Goal: Task Accomplishment & Management: Complete application form

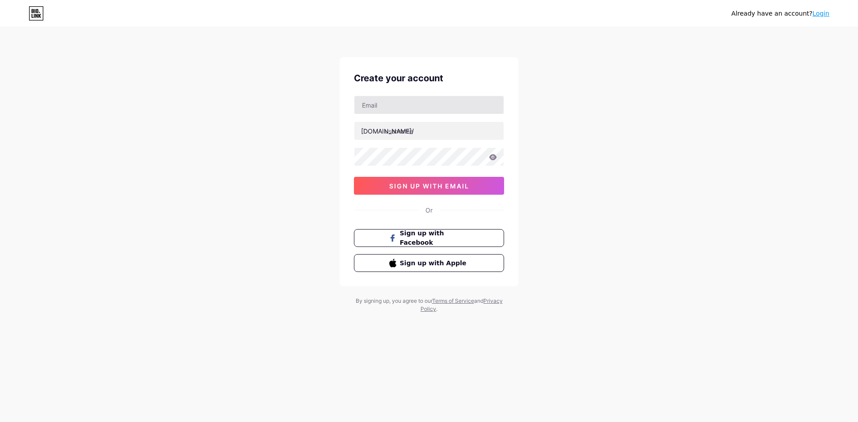
click at [381, 113] on div at bounding box center [429, 105] width 150 height 19
click at [384, 108] on input "text" at bounding box center [428, 105] width 149 height 18
type input "[EMAIL_ADDRESS][DOMAIN_NAME]"
click at [405, 130] on input "text" at bounding box center [428, 131] width 149 height 18
type input "senyumtotov"
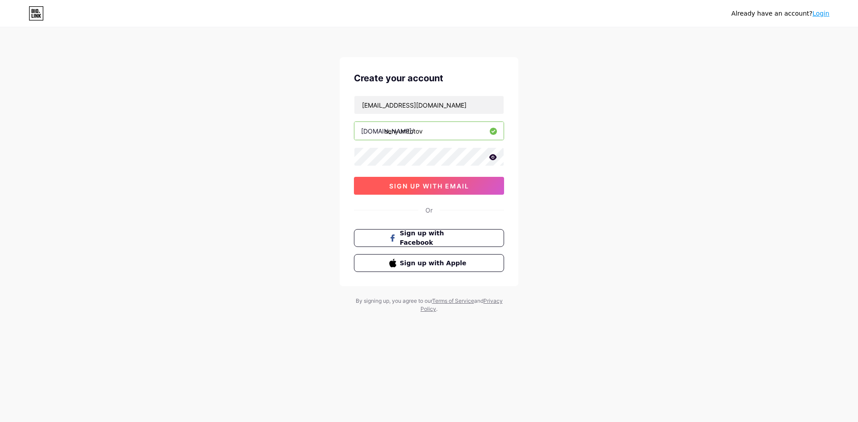
click at [415, 179] on button "sign up with email" at bounding box center [429, 186] width 150 height 18
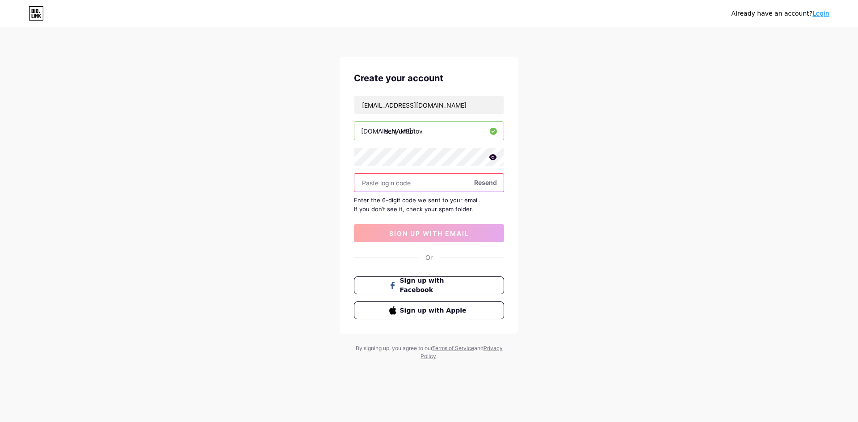
paste input "640907"
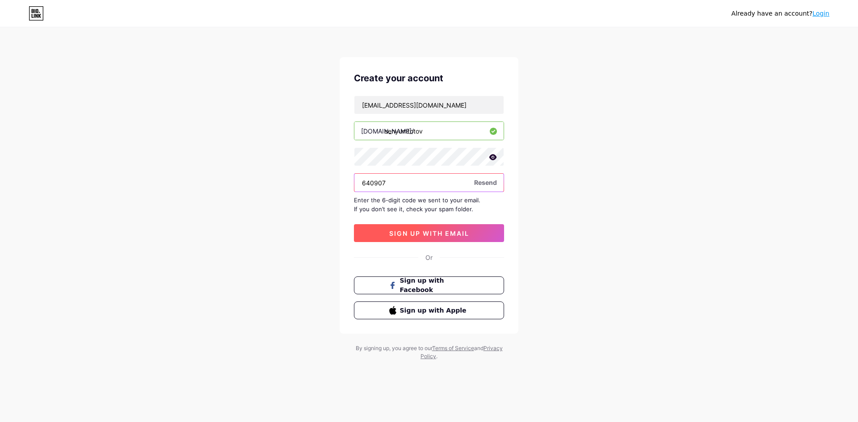
type input "640907"
click at [401, 234] on span "sign up with email" at bounding box center [429, 234] width 80 height 8
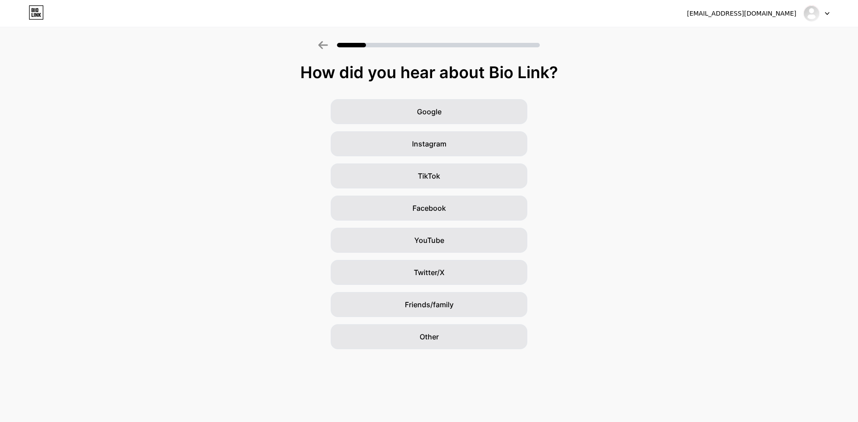
click at [503, 318] on div "Google Instagram TikTok Facebook YouTube Twitter/X Friends/family Other" at bounding box center [429, 224] width 858 height 250
click at [482, 89] on div "How did you hear about Bio Link? Google Instagram TikTok Facebook YouTube Twitt…" at bounding box center [429, 206] width 858 height 286
click at [476, 102] on div "Google" at bounding box center [429, 111] width 197 height 25
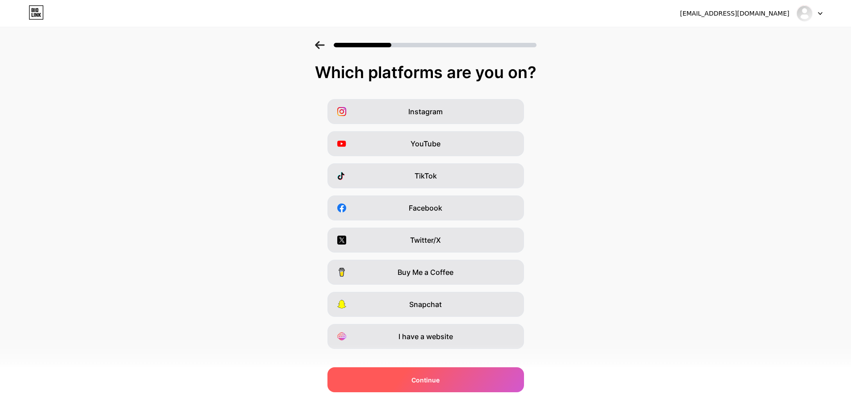
click at [488, 376] on div "Continue" at bounding box center [425, 380] width 197 height 25
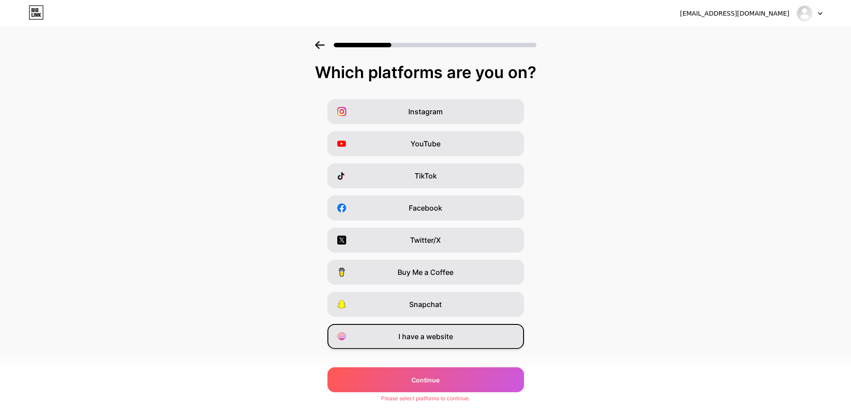
click at [476, 342] on div "I have a website" at bounding box center [425, 336] width 197 height 25
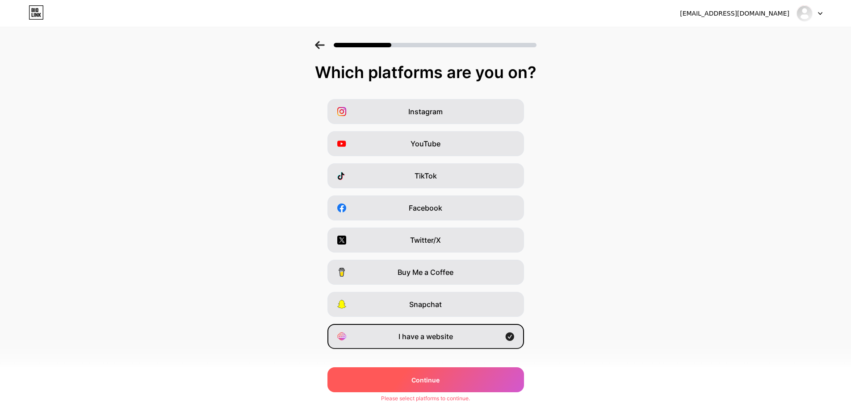
click at [459, 386] on div "Continue" at bounding box center [425, 380] width 197 height 25
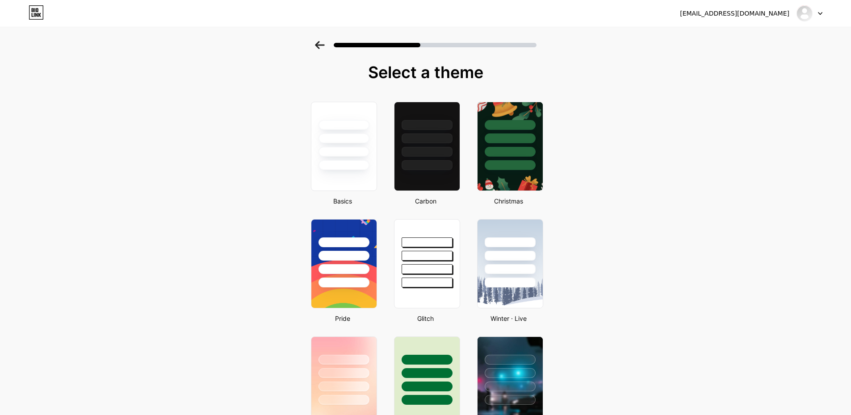
drag, startPoint x: 446, startPoint y: 345, endPoint x: 283, endPoint y: 172, distance: 237.6
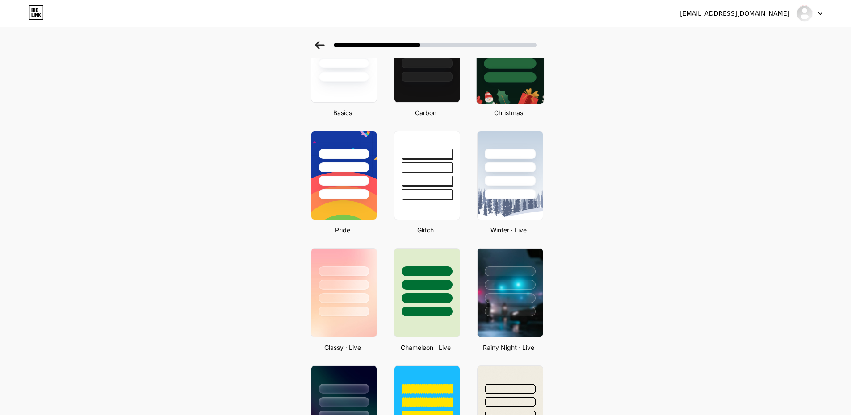
scroll to position [134, 0]
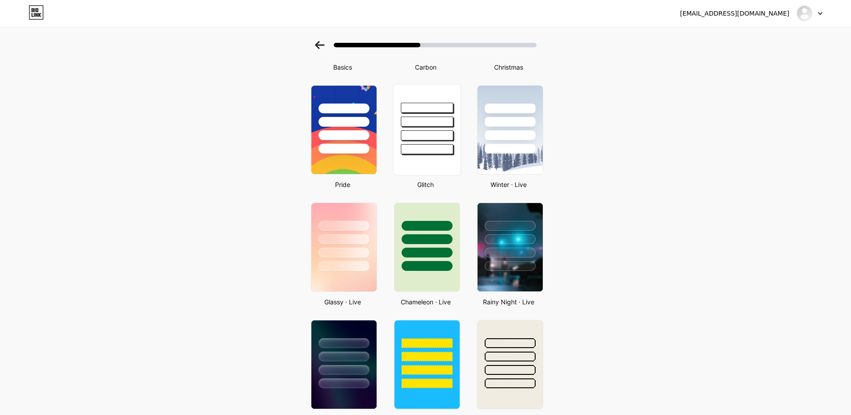
click at [427, 145] on div at bounding box center [427, 149] width 52 height 10
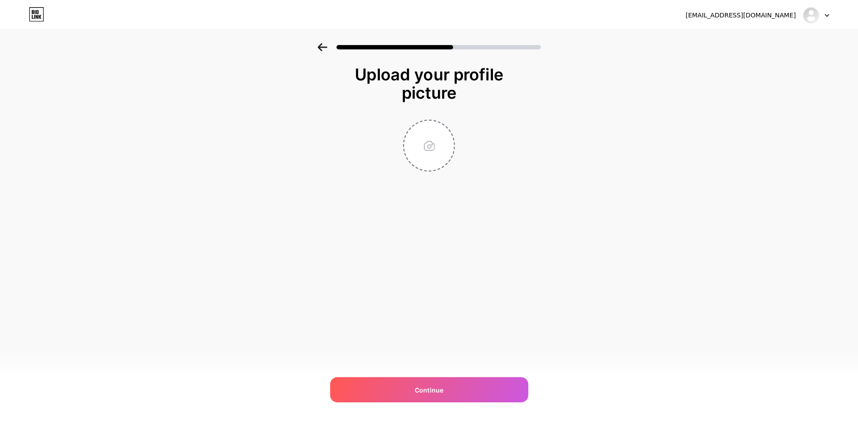
scroll to position [0, 0]
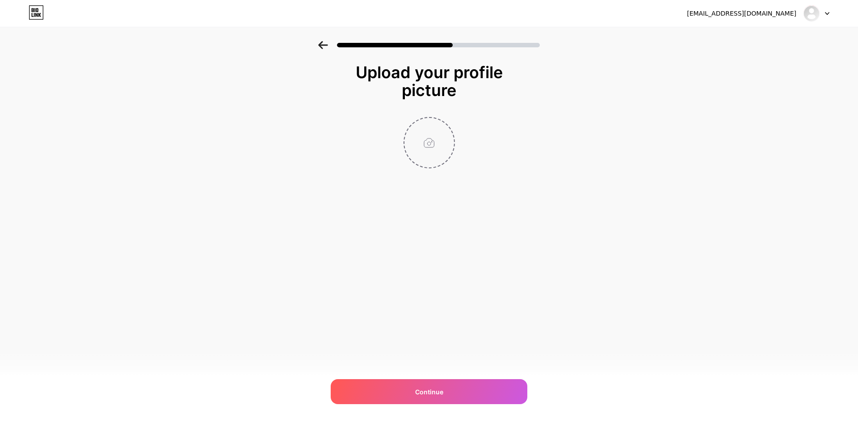
click at [429, 156] on input "file" at bounding box center [429, 143] width 50 height 50
type input "C:\fakepath\favicon-senyumtoto 11 (2).png"
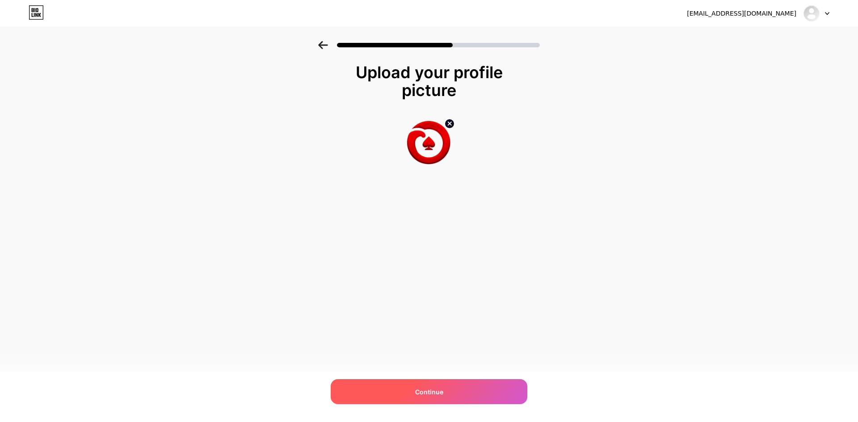
click at [498, 392] on div "Continue" at bounding box center [429, 391] width 197 height 25
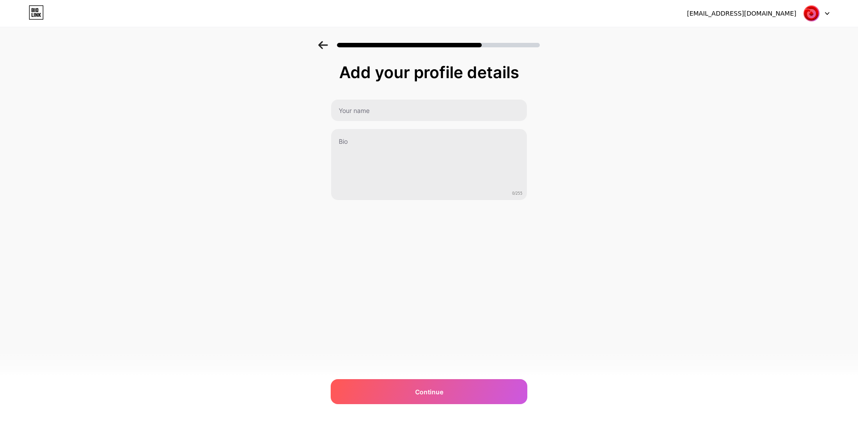
click at [423, 122] on div "0/255" at bounding box center [429, 149] width 197 height 101
click at [422, 114] on input "text" at bounding box center [428, 110] width 197 height 21
type input "senyumtoto"
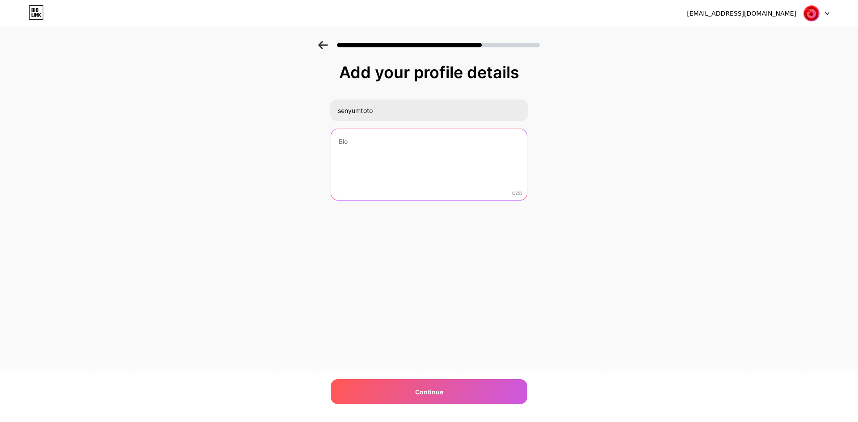
click at [397, 141] on textarea at bounding box center [429, 165] width 196 height 72
click at [432, 171] on textarea at bounding box center [429, 165] width 196 height 72
paste textarea "🚀 Saatnya NGEGAS! 🚀 SENYUMTOTO udah turun! 🔥 ✅ Pilihan game yang lagi panas ✅ J…"
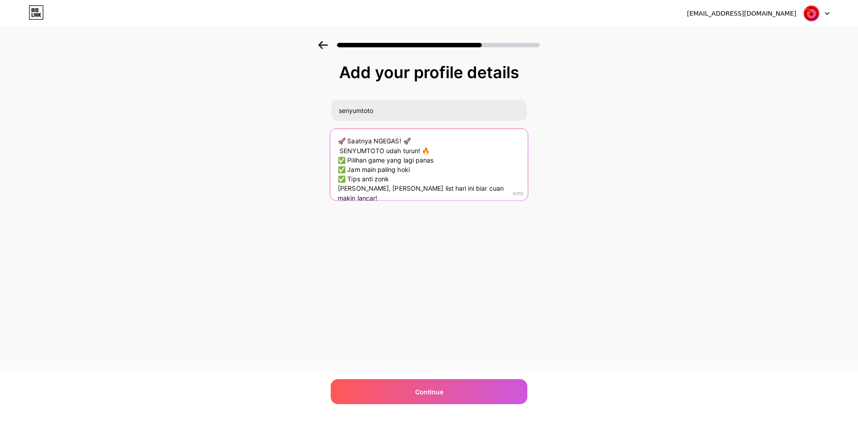
scroll to position [0, 0]
type textarea "🚀 Saatnya NGEGAS! 🚀 SENYUMTOTO udah turun! 🔥 ✅ Pilihan game yang lagi panas ✅ J…"
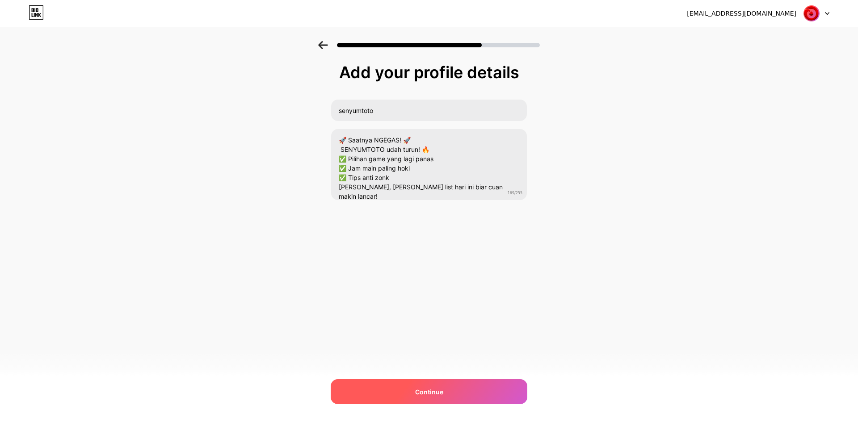
click at [467, 400] on div "Continue" at bounding box center [429, 391] width 197 height 25
click at [465, 391] on div at bounding box center [429, 391] width 197 height 25
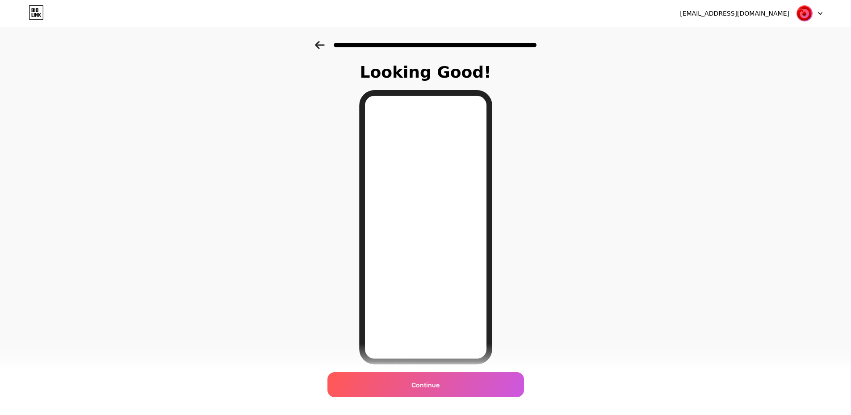
click at [340, 50] on div at bounding box center [425, 42] width 851 height 31
click at [327, 41] on div at bounding box center [425, 42] width 851 height 31
click at [322, 44] on icon at bounding box center [320, 45] width 10 height 8
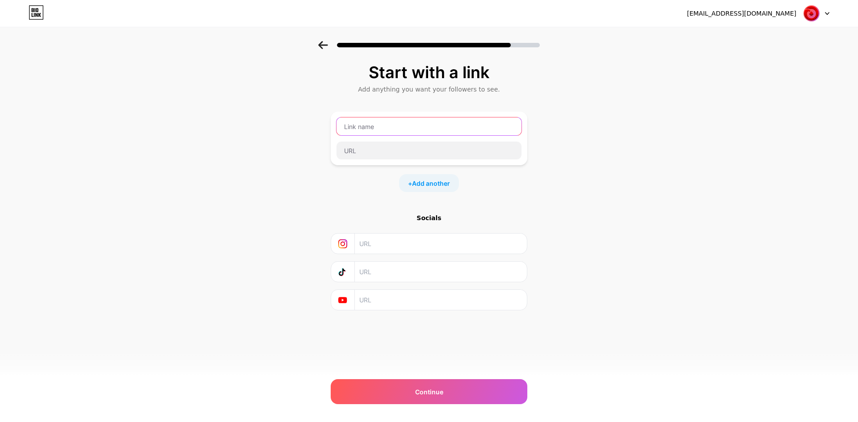
click at [389, 129] on input "text" at bounding box center [428, 126] width 185 height 18
click at [420, 131] on input "text" at bounding box center [428, 126] width 185 height 18
type input "d"
type input "DAFTAR VIP SENYUMTOTO"
click at [473, 145] on input "text" at bounding box center [428, 151] width 185 height 18
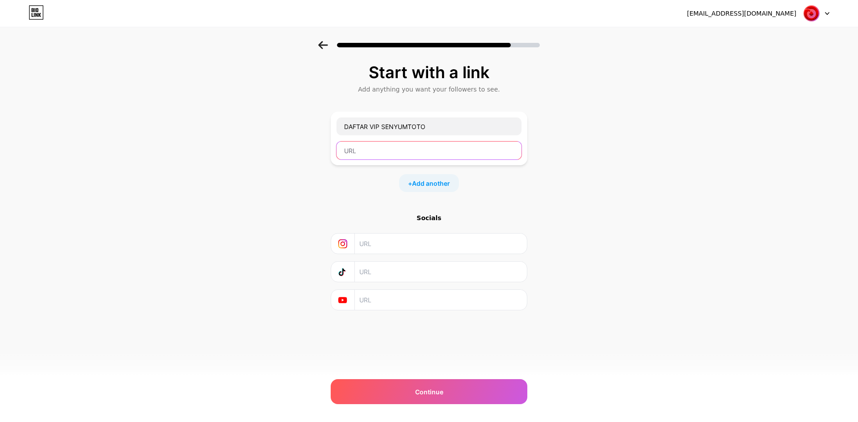
paste input "[URL][DOMAIN_NAME]"
type input "[URL][DOMAIN_NAME]"
click at [431, 193] on div "Start with a link Add anything you want your followers to see. DAFTAR VIP SENYU…" at bounding box center [429, 186] width 197 height 247
click at [411, 182] on div "+ Add another" at bounding box center [429, 183] width 60 height 18
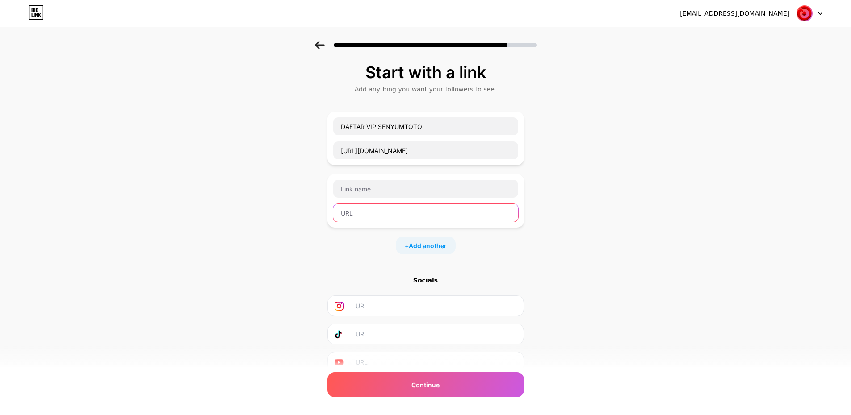
click at [377, 212] on input "text" at bounding box center [425, 213] width 185 height 18
paste input "[URL][DOMAIN_NAME]"
type input "[URL][DOMAIN_NAME]"
click at [373, 197] on input "text" at bounding box center [425, 189] width 185 height 18
type input "l"
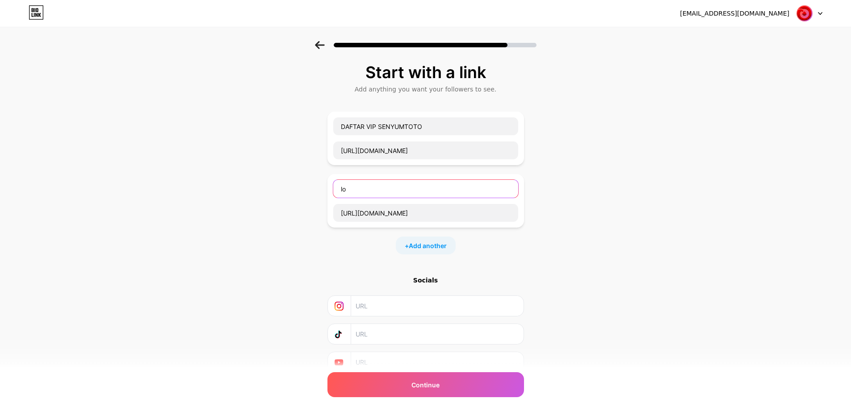
type input "l"
type input "LOGIN VIP SENYUMTOTO"
click at [441, 245] on span "Add another" at bounding box center [428, 245] width 38 height 9
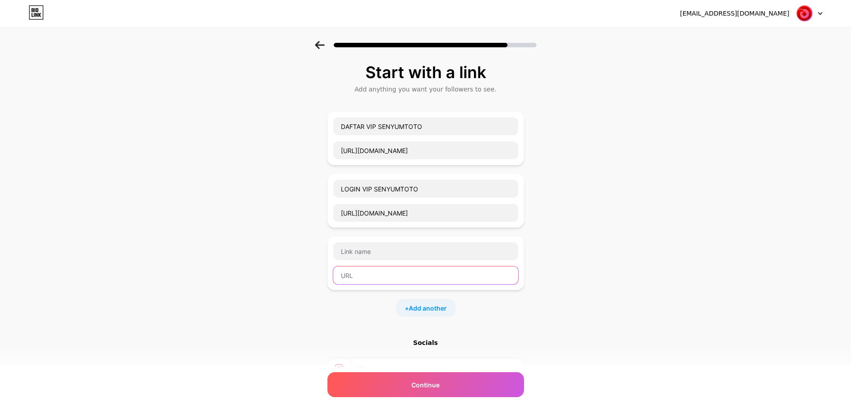
click at [402, 276] on input "text" at bounding box center [425, 276] width 185 height 18
paste input "[URL][DOMAIN_NAME]"
type input "[URL][DOMAIN_NAME]"
click at [384, 256] on input "text" at bounding box center [425, 252] width 185 height 18
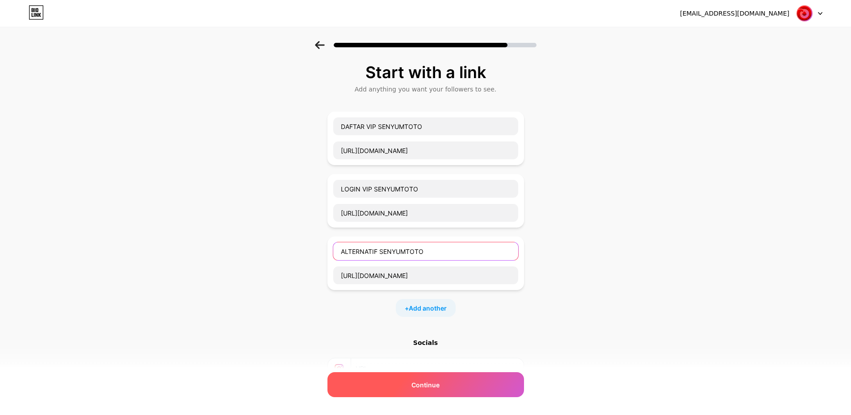
type input "ALTERNATIF SENYUMTOTO"
click at [415, 389] on span "Continue" at bounding box center [425, 385] width 28 height 9
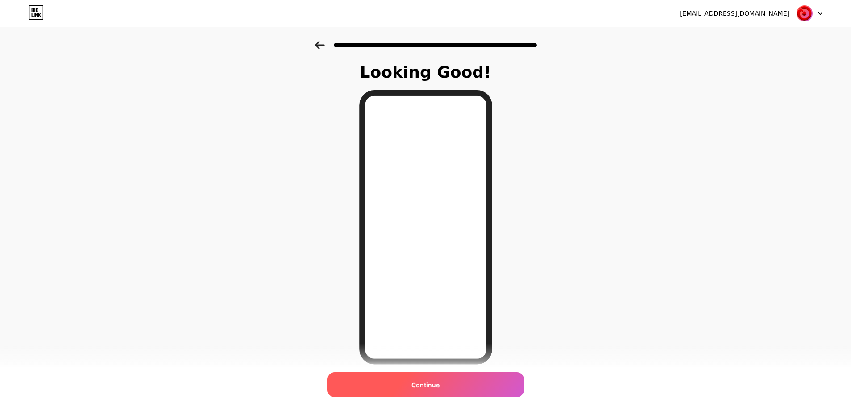
click at [466, 382] on div "Continue" at bounding box center [425, 385] width 197 height 25
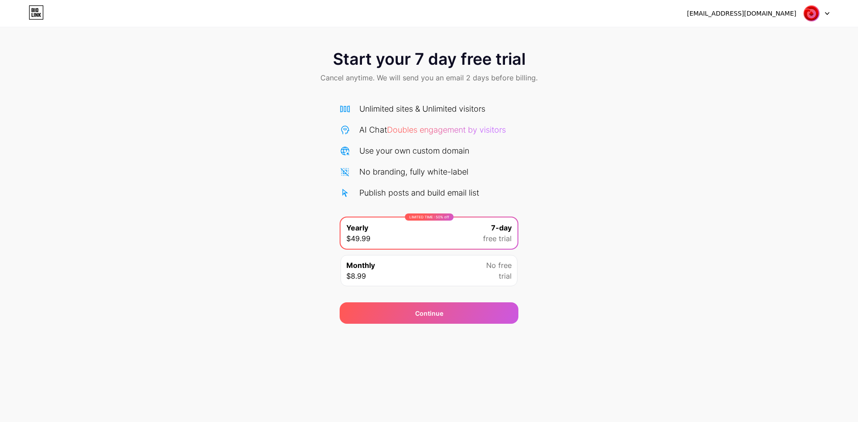
click at [478, 242] on div "LIMITED TIME : 50% off Yearly $49.99 7-day free trial" at bounding box center [428, 233] width 177 height 31
click at [479, 270] on div "Monthly $8.99 No free trial" at bounding box center [428, 270] width 177 height 31
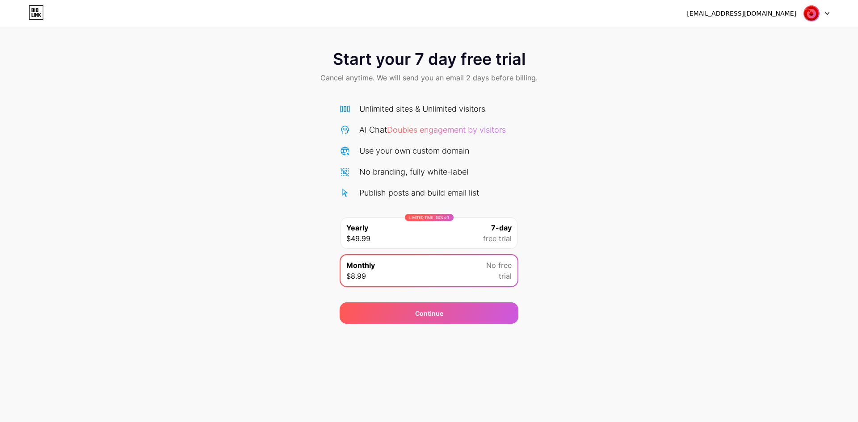
click at [489, 236] on span "free trial" at bounding box center [497, 238] width 29 height 11
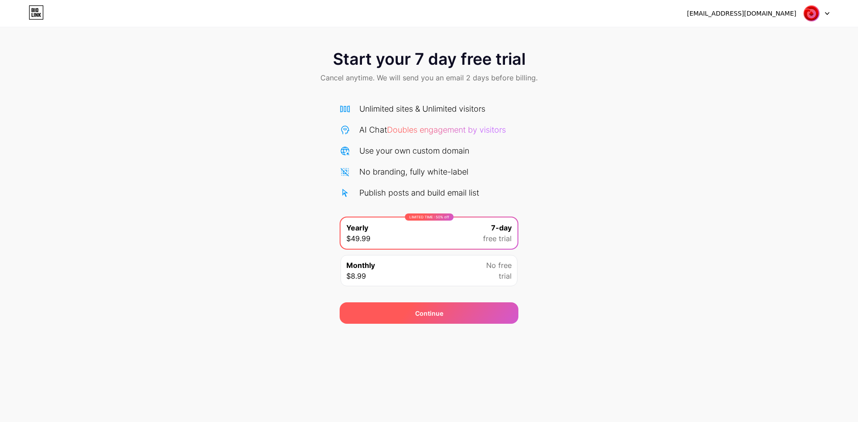
click at [464, 307] on div "Continue" at bounding box center [429, 312] width 179 height 21
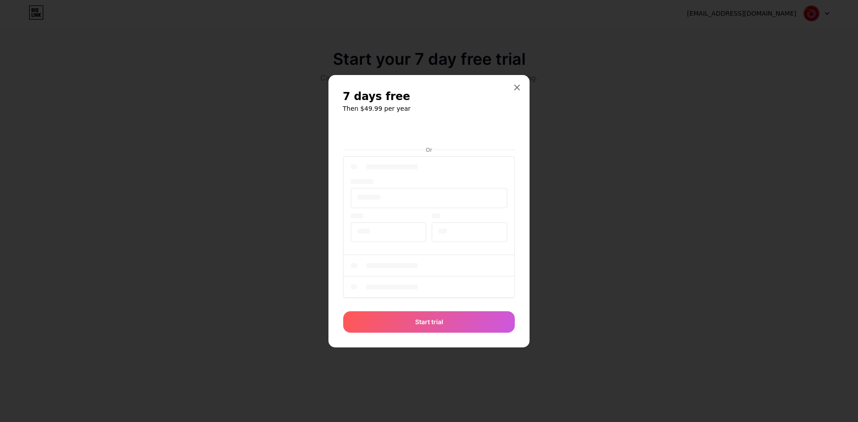
click at [528, 163] on div "7 days free Then $49.99 per year Or Start trial" at bounding box center [428, 211] width 201 height 272
drag, startPoint x: 511, startPoint y: 88, endPoint x: 499, endPoint y: 93, distance: 14.0
click at [511, 89] on div at bounding box center [517, 88] width 16 height 16
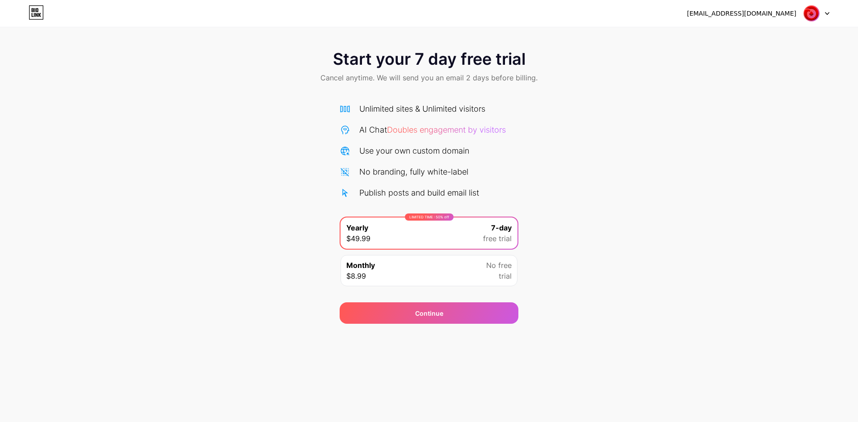
click at [37, 13] on icon at bounding box center [36, 12] width 15 height 14
